Goal: Find contact information: Find contact information

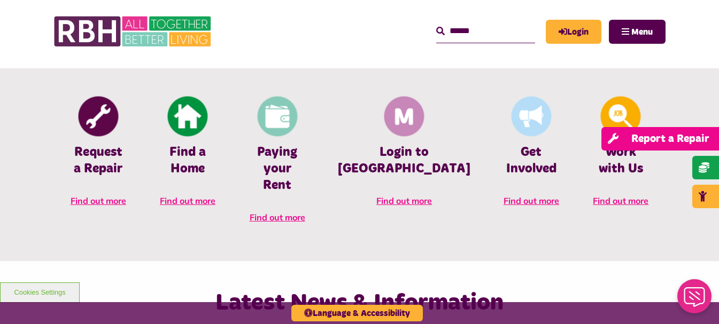
scroll to position [458, 0]
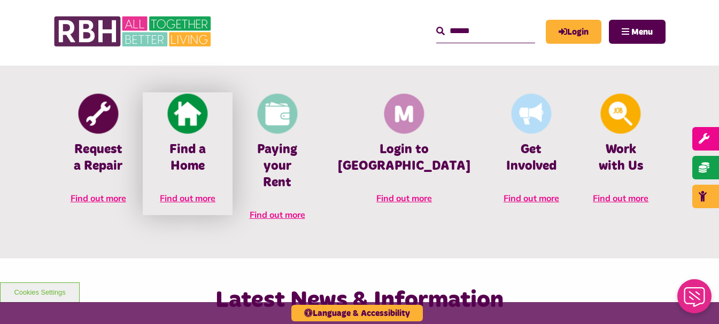
click at [208, 199] on span "Find out more" at bounding box center [188, 198] width 56 height 11
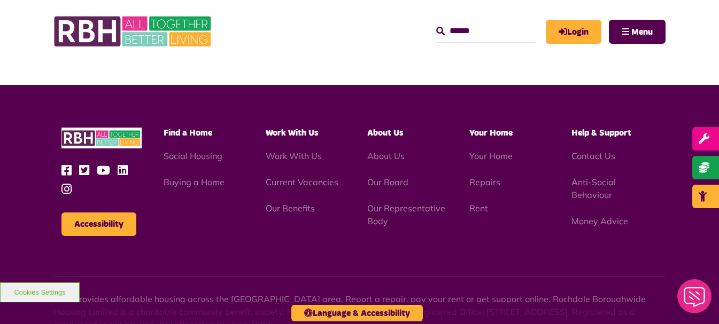
scroll to position [989, 0]
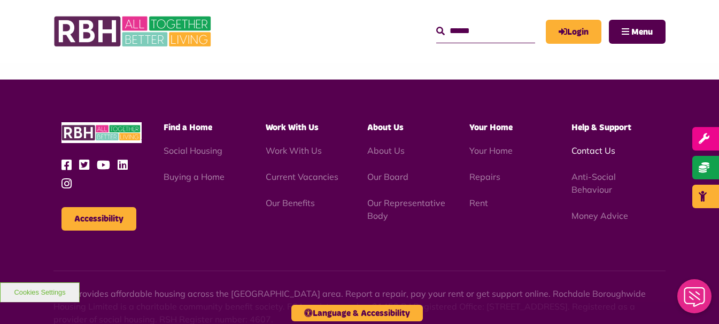
click at [603, 156] on link "Contact Us" at bounding box center [593, 150] width 44 height 11
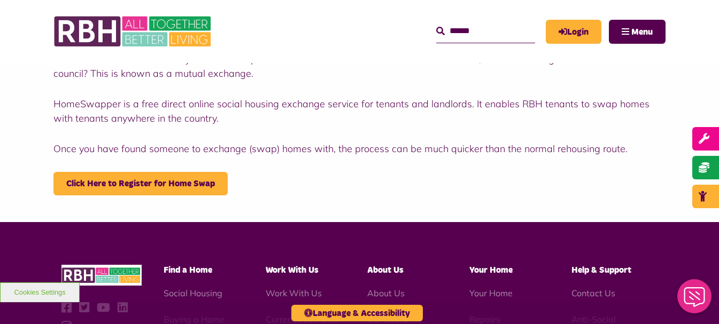
scroll to position [244, 0]
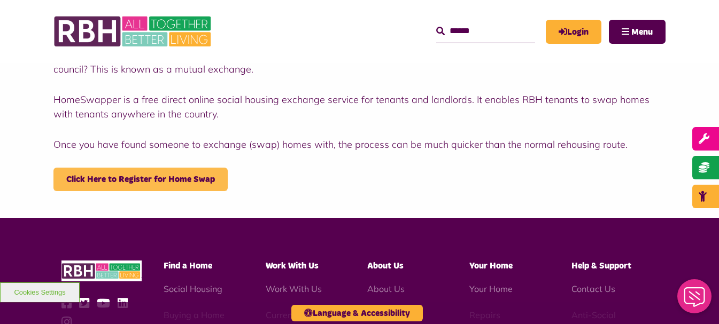
click at [183, 177] on link "Click Here to Register for Home Swap" at bounding box center [140, 180] width 174 height 24
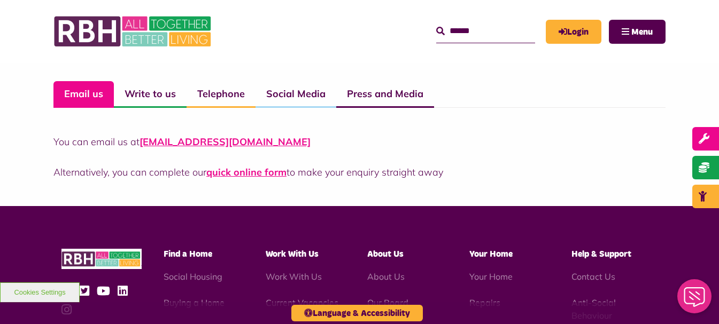
scroll to position [765, 0]
